Goal: Task Accomplishment & Management: Complete application form

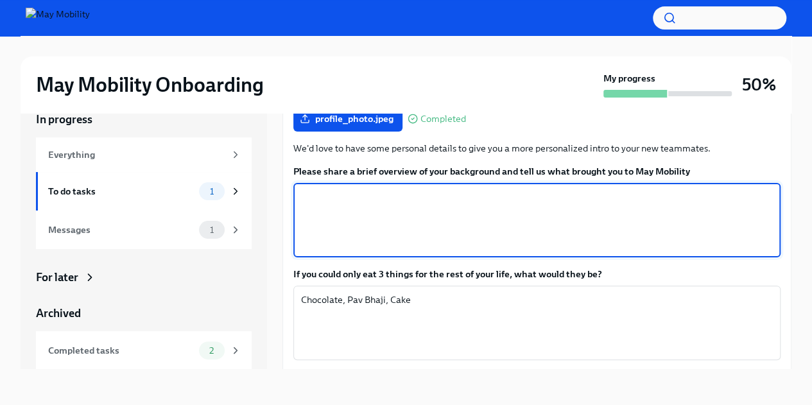
scroll to position [192, 0]
paste textarea "I have a Master’s in Electrical and Computer Engineering from the [GEOGRAPHIC_D…"
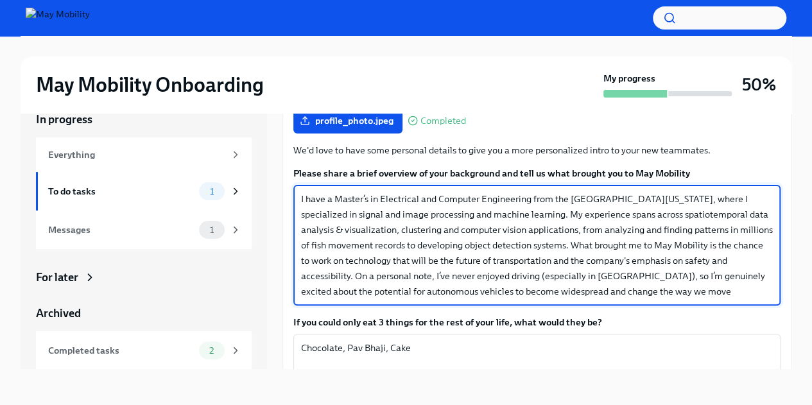
scroll to position [190, 0]
click at [397, 232] on textarea "I have a Master’s in Electrical and Computer Engineering from the [GEOGRAPHIC_D…" at bounding box center [537, 245] width 472 height 108
drag, startPoint x: 626, startPoint y: 210, endPoint x: 538, endPoint y: 229, distance: 90.1
drag, startPoint x: 538, startPoint y: 229, endPoint x: 532, endPoint y: 251, distance: 22.8
click at [532, 251] on textarea "I have a Master’s in Electrical and Computer Engineering from the [GEOGRAPHIC_D…" at bounding box center [537, 245] width 472 height 108
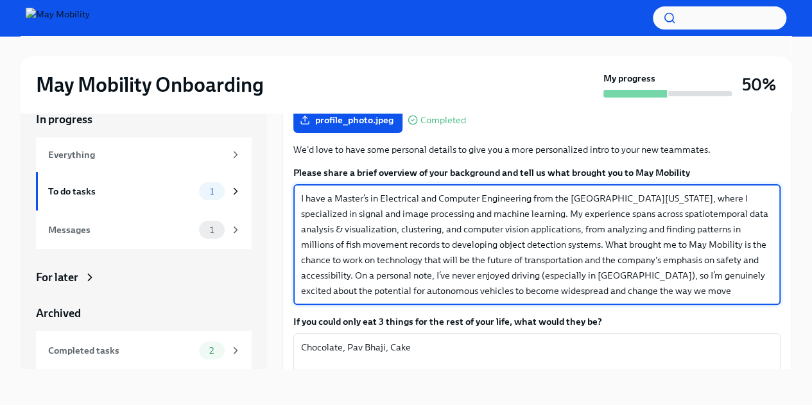
drag, startPoint x: 627, startPoint y: 214, endPoint x: 537, endPoint y: 229, distance: 91.2
click at [537, 229] on textarea "I have a Master’s in Electrical and Computer Engineering from the [GEOGRAPHIC_D…" at bounding box center [537, 245] width 472 height 108
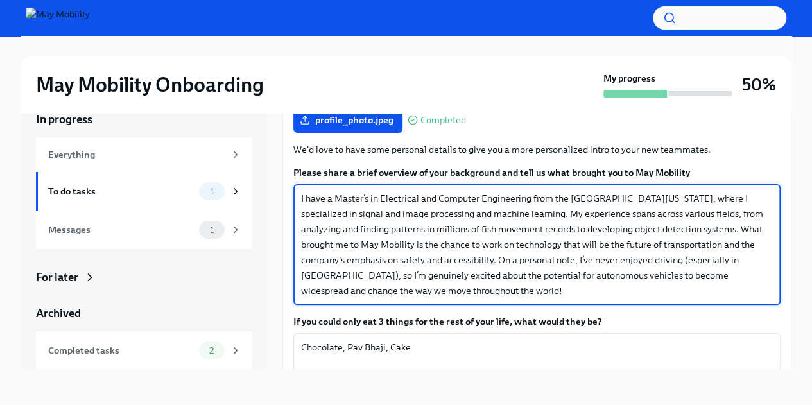
click at [572, 214] on textarea "I have a Master’s in Electrical and Computer Engineering from the [GEOGRAPHIC_D…" at bounding box center [537, 245] width 472 height 108
type textarea "I have a Master’s in Electrical and Computer Engineering from the [GEOGRAPHIC_D…"
click at [575, 230] on textarea "I have a Master’s in Electrical and Computer Engineering from the [GEOGRAPHIC_D…" at bounding box center [537, 245] width 472 height 108
click at [538, 240] on textarea "I have a Master’s in Electrical and Computer Engineering from the [GEOGRAPHIC_D…" at bounding box center [537, 245] width 472 height 108
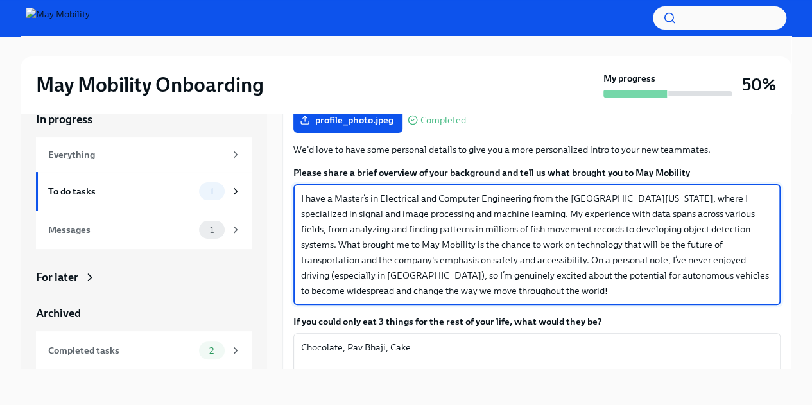
click at [538, 240] on textarea "I have a Master’s in Electrical and Computer Engineering from the [GEOGRAPHIC_D…" at bounding box center [537, 245] width 472 height 108
click at [477, 258] on textarea "I have a Master’s in Electrical and Computer Engineering from the [GEOGRAPHIC_D…" at bounding box center [537, 245] width 472 height 108
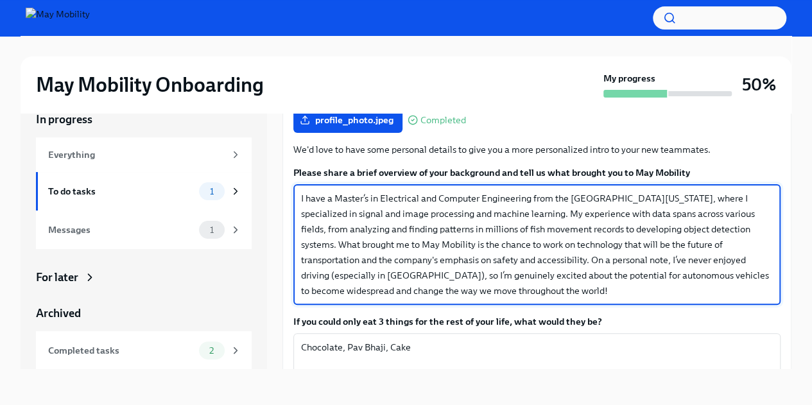
click at [570, 263] on textarea "I have a Master’s in Electrical and Computer Engineering from the [GEOGRAPHIC_D…" at bounding box center [537, 245] width 472 height 108
click at [480, 269] on textarea "I have a Master’s in Electrical and Computer Engineering from the [GEOGRAPHIC_D…" at bounding box center [537, 245] width 472 height 108
drag, startPoint x: 580, startPoint y: 256, endPoint x: 650, endPoint y: 256, distance: 70.0
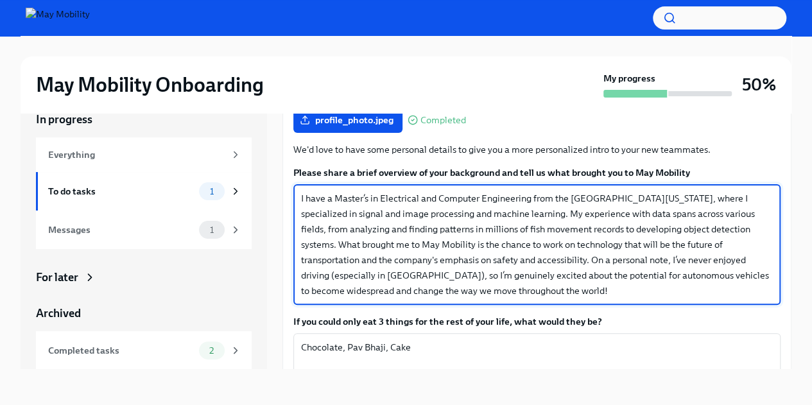
click at [650, 256] on textarea "I have a Master’s in Electrical and Computer Engineering from the [GEOGRAPHIC_D…" at bounding box center [537, 245] width 472 height 108
click at [514, 257] on textarea "I have a Master’s in Electrical and Computer Engineering from the [GEOGRAPHIC_D…" at bounding box center [537, 245] width 472 height 108
